Goal: Task Accomplishment & Management: Complete application form

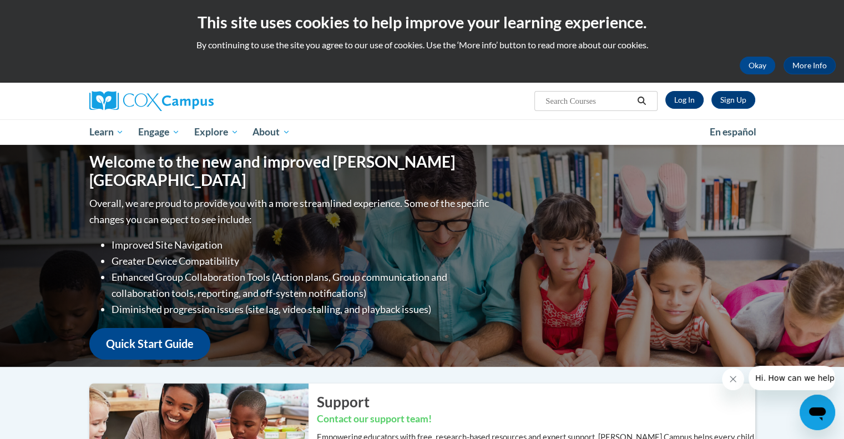
click at [688, 102] on link "Log In" at bounding box center [684, 100] width 38 height 18
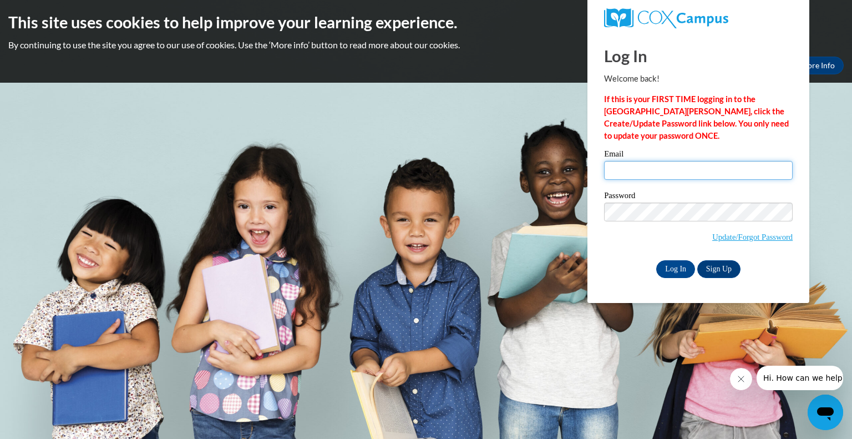
click at [640, 174] on input "Email" at bounding box center [698, 170] width 189 height 19
type input "[EMAIL_ADDRESS][DOMAIN_NAME]"
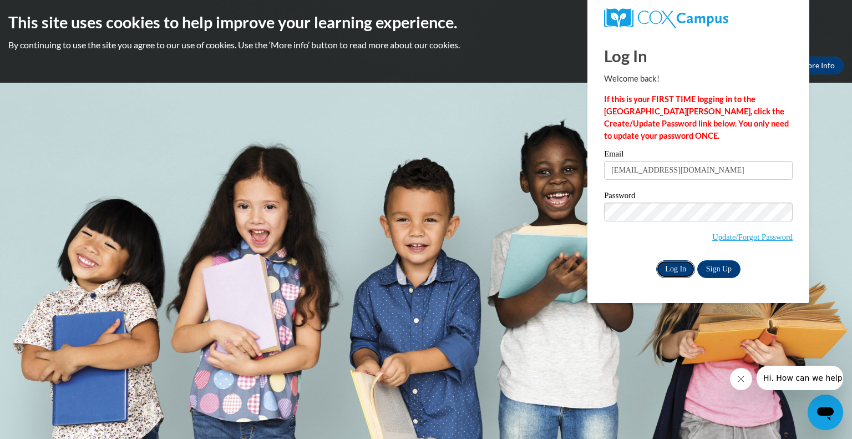
click at [677, 272] on input "Log In" at bounding box center [675, 269] width 39 height 18
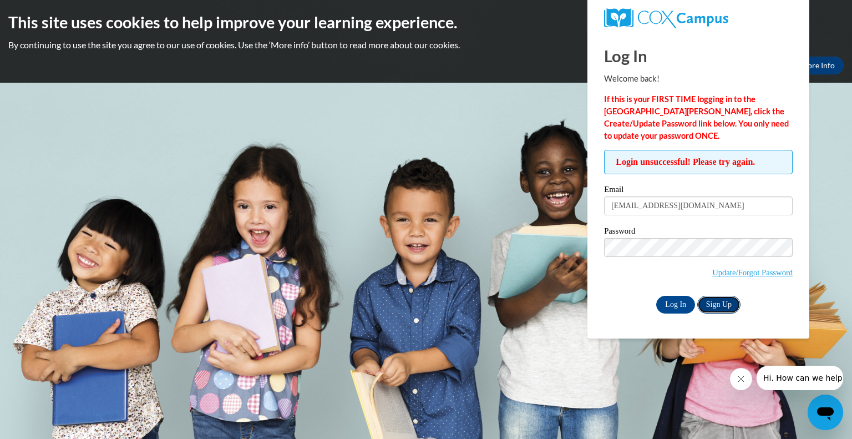
click at [723, 307] on link "Sign Up" at bounding box center [718, 305] width 43 height 18
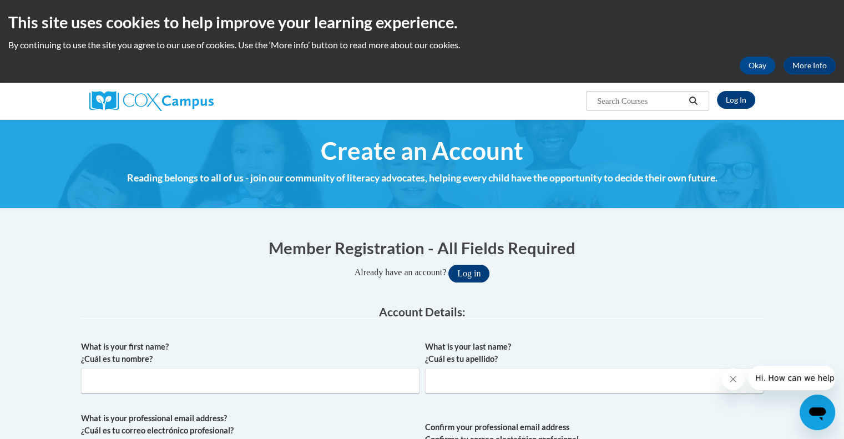
click at [473, 273] on button "Log in" at bounding box center [468, 274] width 41 height 18
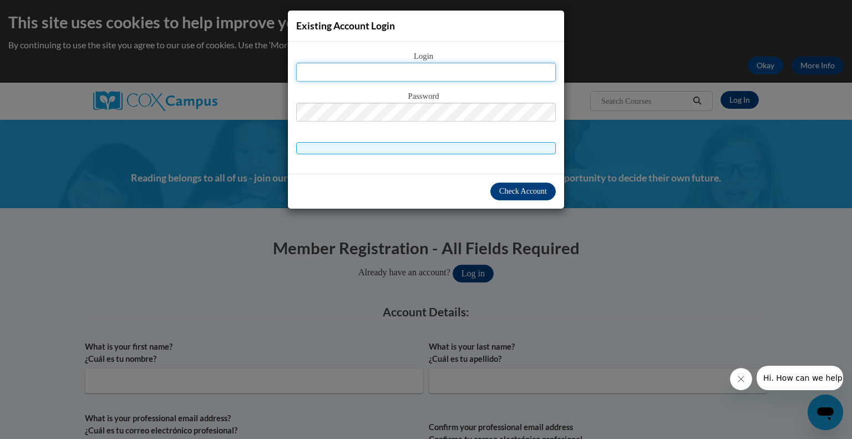
click at [362, 68] on input "text" at bounding box center [426, 72] width 260 height 19
